Goal: Transaction & Acquisition: Book appointment/travel/reservation

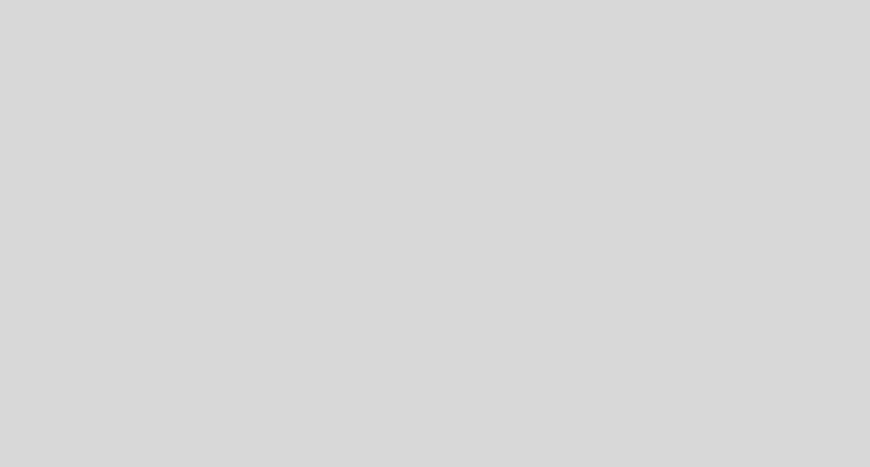
select select "es"
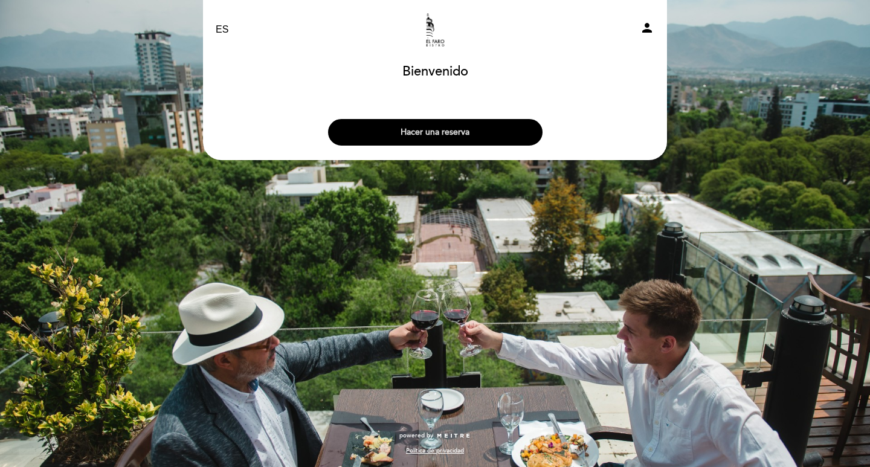
click at [444, 133] on button "Hacer una reserva" at bounding box center [435, 132] width 214 height 27
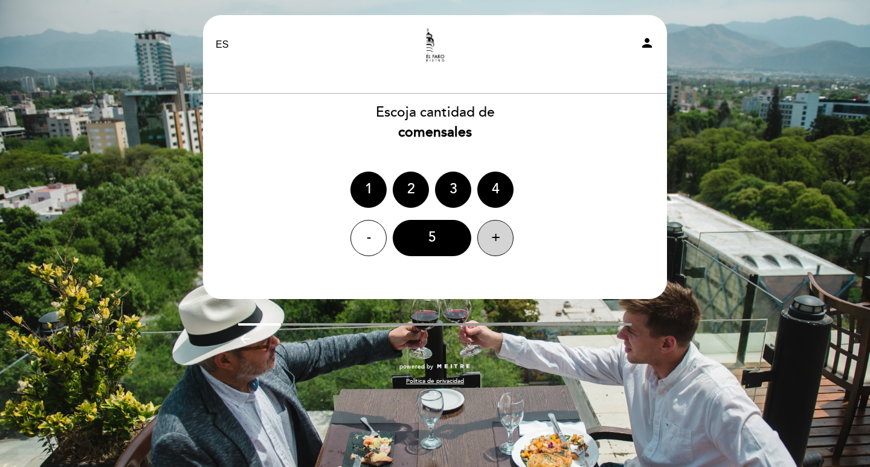
click at [498, 230] on div "+" at bounding box center [495, 238] width 36 height 36
click at [425, 237] on div "8" at bounding box center [432, 238] width 79 height 36
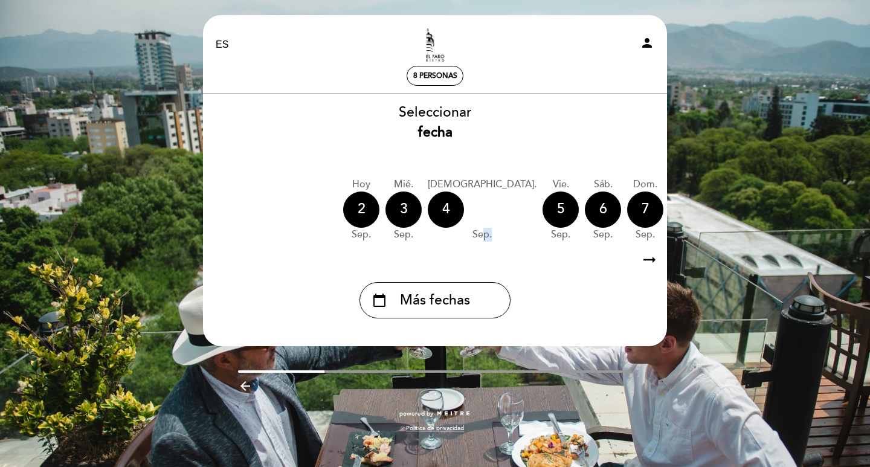
drag, startPoint x: 447, startPoint y: 244, endPoint x: 463, endPoint y: 244, distance: 15.7
click at [463, 244] on div "[DATE] [DATE] [DATE] [DATE] [DATE] [DATE] [DATE] [DATE] [DATE] mié. sep." at bounding box center [434, 209] width 465 height 76
click at [647, 260] on icon "arrow_right_alt" at bounding box center [649, 260] width 18 height 26
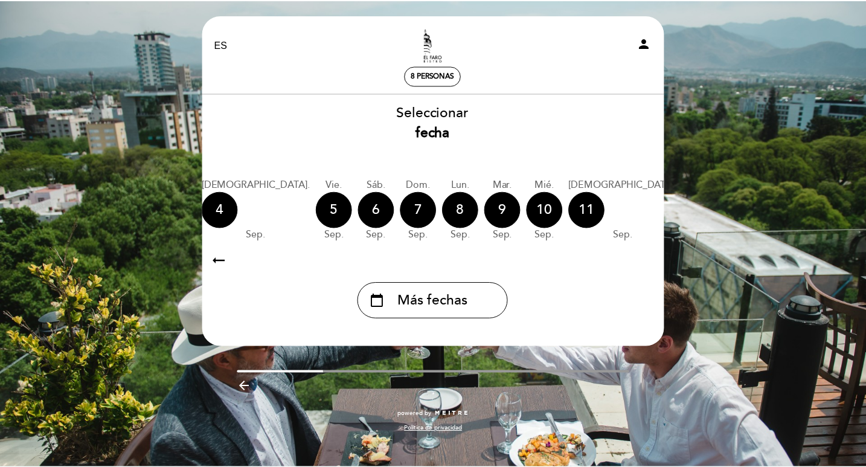
scroll to position [0, 352]
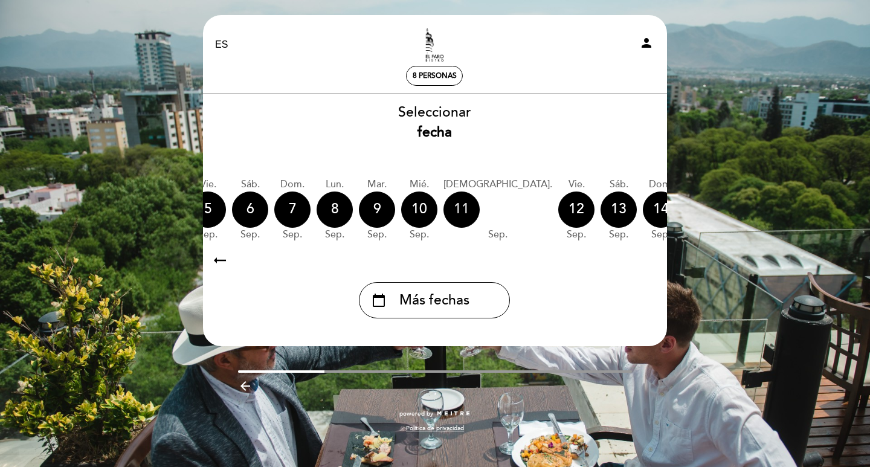
click at [443, 212] on div "11" at bounding box center [461, 209] width 36 height 36
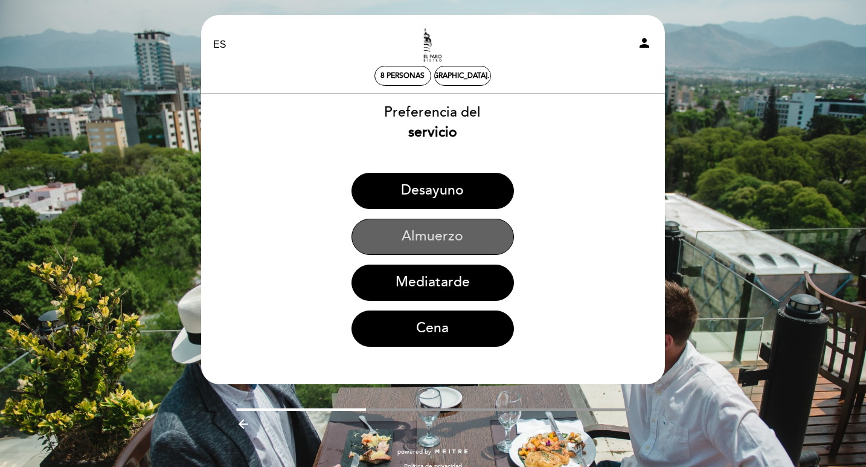
click at [424, 235] on button "Almuerzo" at bounding box center [432, 237] width 162 height 36
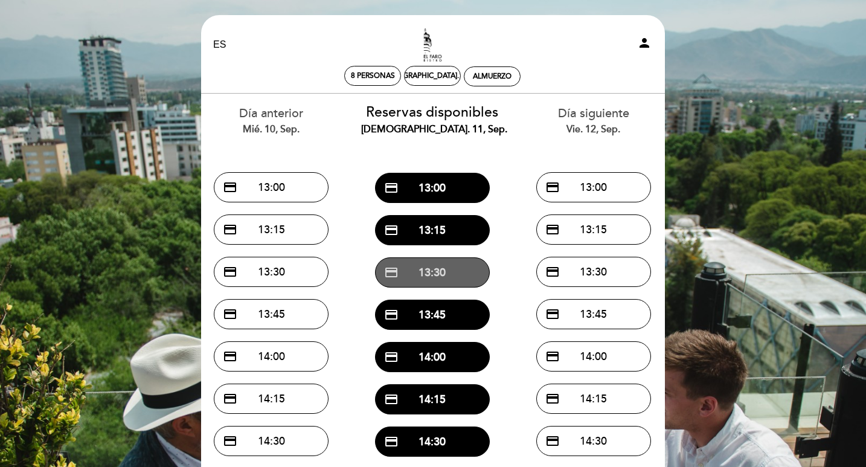
click at [433, 277] on button "credit_card 13:30" at bounding box center [432, 272] width 115 height 30
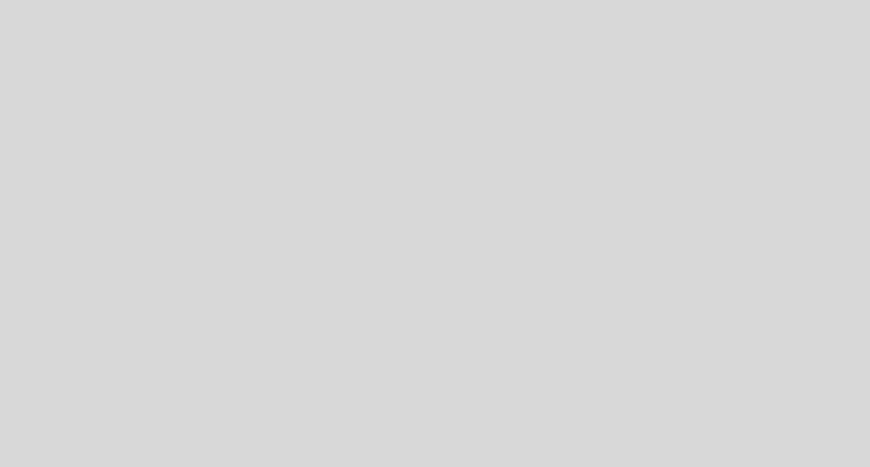
select select "es"
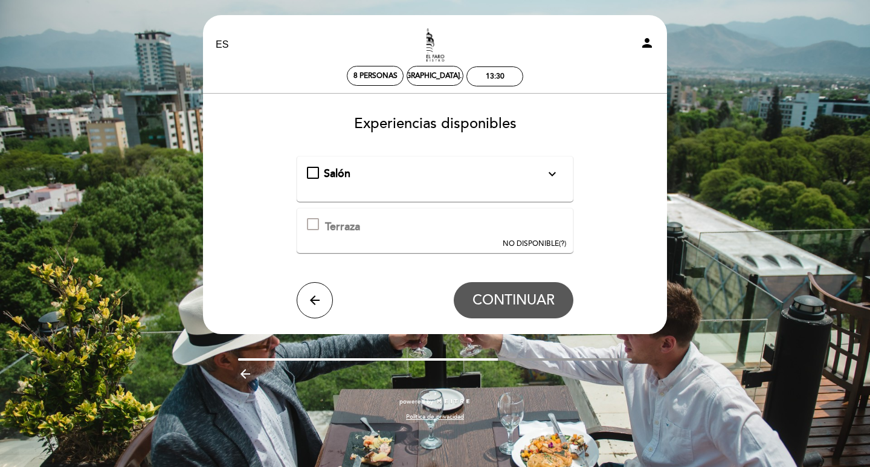
click at [555, 173] on icon "expand_more" at bounding box center [552, 174] width 14 height 14
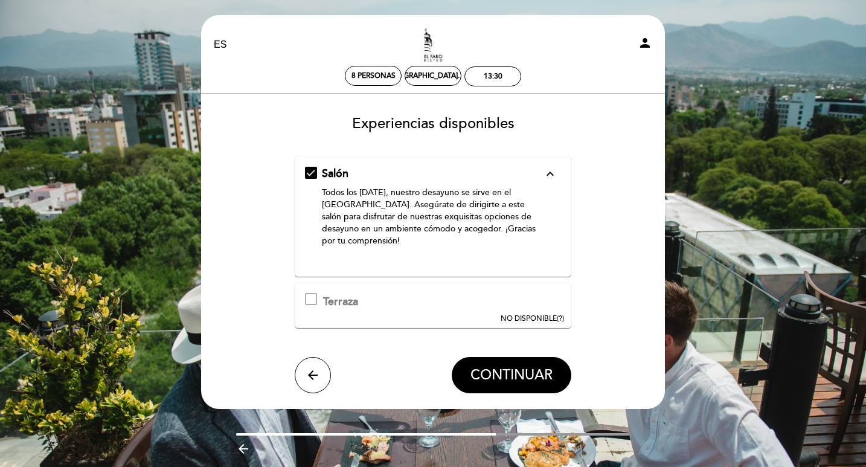
click at [555, 173] on icon "expand_less" at bounding box center [550, 174] width 14 height 14
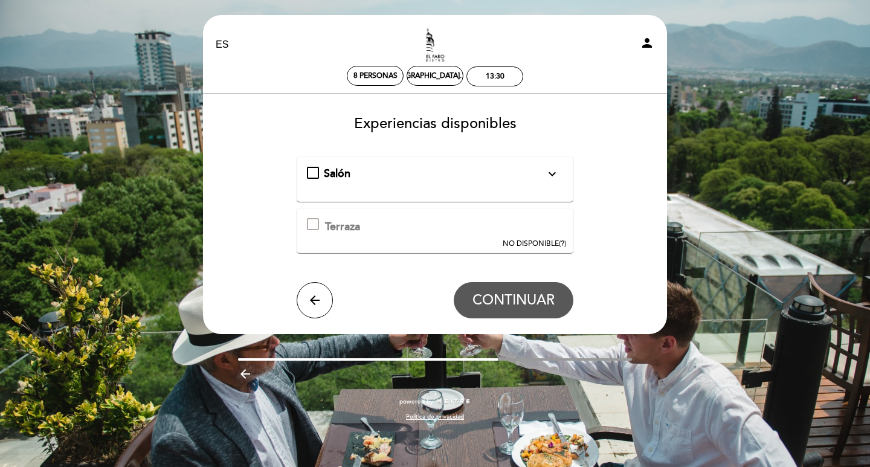
click at [500, 238] on button "NO DISPONIBLE (?)" at bounding box center [534, 228] width 71 height 41
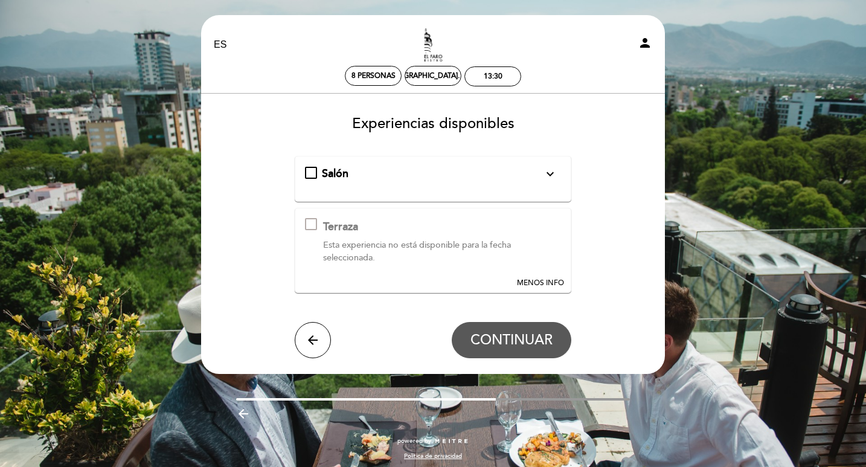
click at [312, 172] on div "Salón expand_more Todos los lunes, nuestro desayuno se sirve en el Salón Ciudad…" at bounding box center [433, 174] width 257 height 16
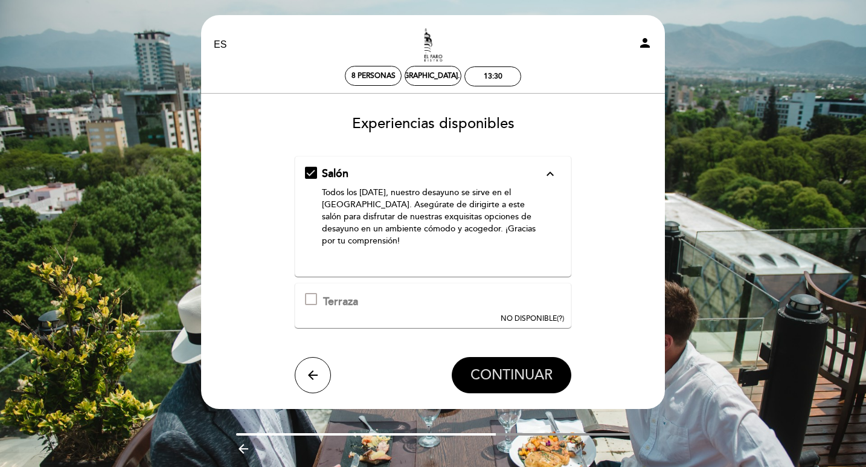
click at [521, 368] on span "CONTINUAR" at bounding box center [511, 375] width 82 height 17
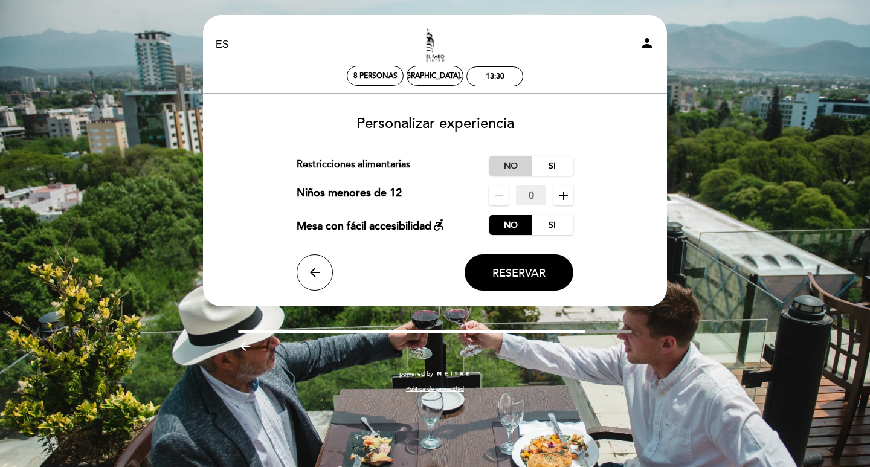
click at [501, 170] on label "No" at bounding box center [510, 166] width 42 height 20
click at [521, 274] on span "Reservar" at bounding box center [518, 272] width 53 height 13
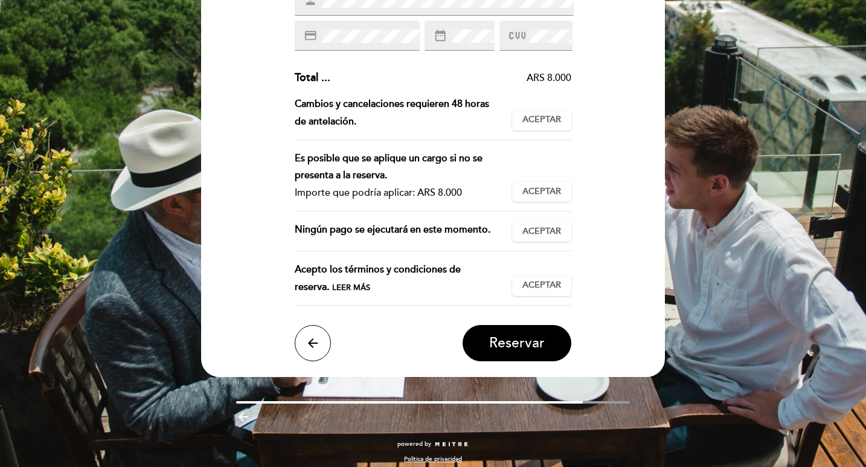
scroll to position [242, 0]
